Goal: Task Accomplishment & Management: Use online tool/utility

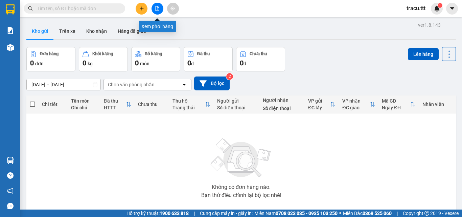
click at [158, 6] on button at bounding box center [158, 9] width 12 height 12
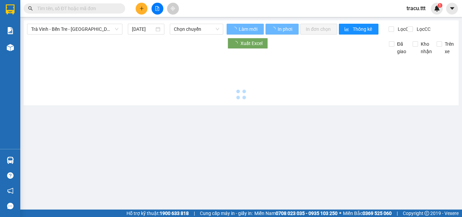
type input "[DATE]"
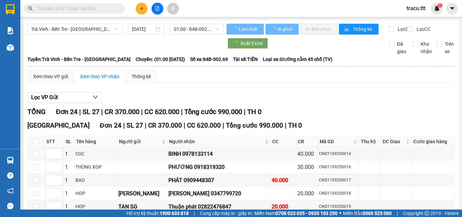
click at [101, 32] on span "Trà Vinh - Bến Tre - [GEOGRAPHIC_DATA]" at bounding box center [74, 29] width 87 height 10
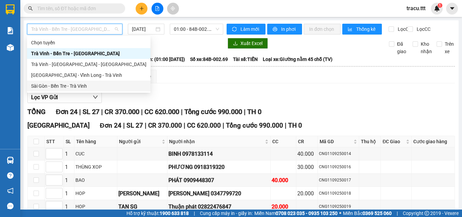
click at [75, 86] on div "Sài Gòn - Bến Tre - Trà Vinh" at bounding box center [88, 85] width 115 height 7
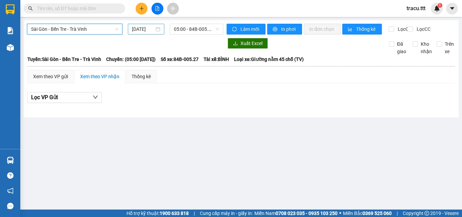
click at [158, 27] on div "[DATE]" at bounding box center [146, 28] width 28 height 7
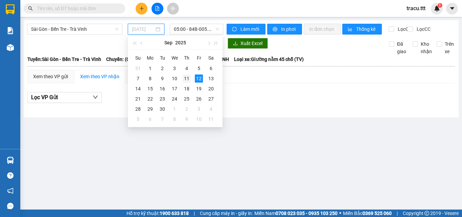
click at [189, 80] on div "11" at bounding box center [187, 78] width 8 height 8
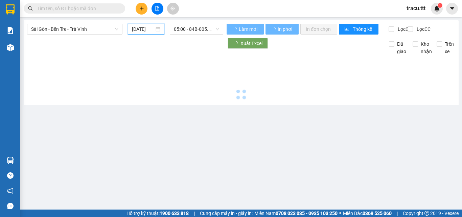
type input "[DATE]"
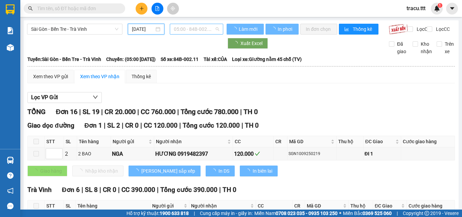
click at [197, 29] on span "05:00 - 84B-002.11" at bounding box center [196, 29] width 45 height 10
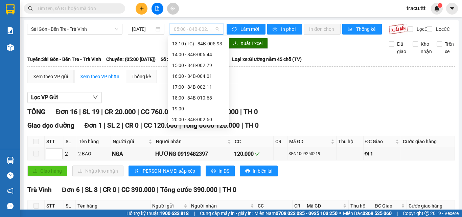
scroll to position [130, 0]
click at [211, 107] on div "20:00 - 84B-002.50" at bounding box center [198, 107] width 53 height 7
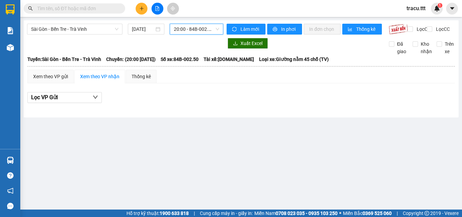
click at [204, 31] on span "20:00 - 84B-002.50" at bounding box center [196, 29] width 45 height 10
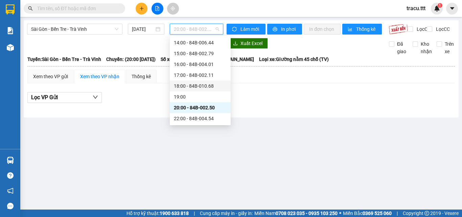
click at [215, 87] on div "18:00 - 84B-010.68" at bounding box center [200, 85] width 53 height 7
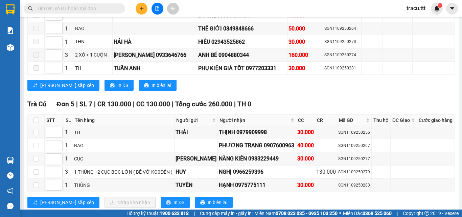
scroll to position [706, 0]
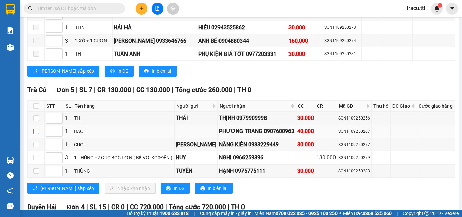
click at [37, 134] on input "checkbox" at bounding box center [36, 131] width 5 height 5
checkbox input "true"
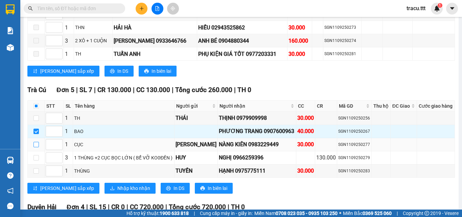
click at [38, 147] on input "checkbox" at bounding box center [36, 144] width 5 height 5
checkbox input "true"
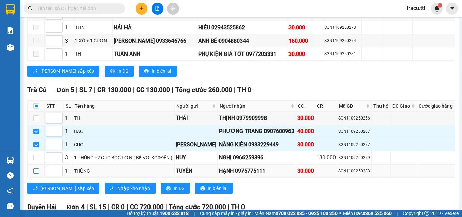
click at [35, 174] on input "checkbox" at bounding box center [36, 170] width 5 height 5
checkbox input "true"
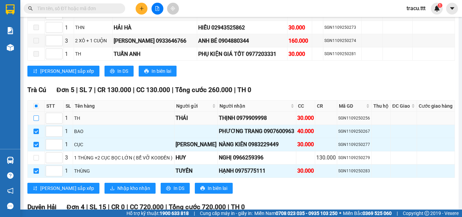
click at [38, 121] on input "checkbox" at bounding box center [36, 117] width 5 height 5
checkbox input "true"
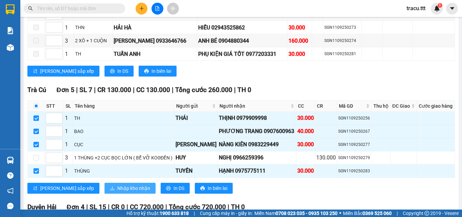
click at [117, 192] on span "Nhập kho nhận" at bounding box center [133, 188] width 33 height 7
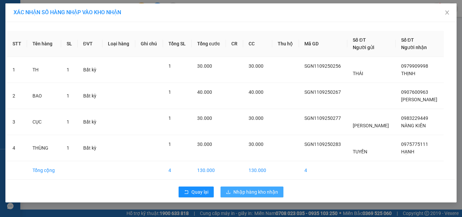
click at [239, 196] on button "Nhập hàng kho nhận" at bounding box center [252, 192] width 63 height 11
